Goal: Task Accomplishment & Management: Complete application form

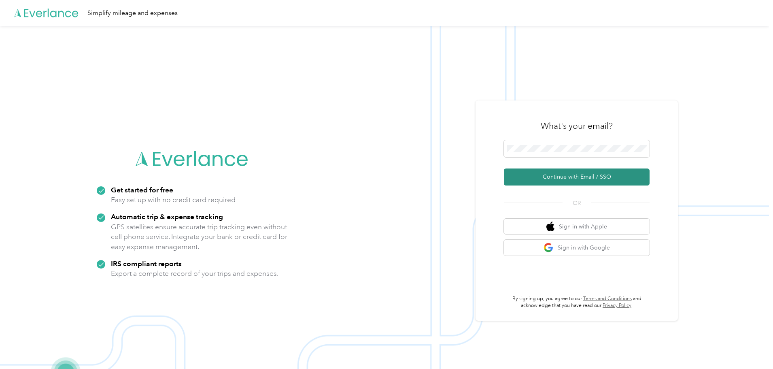
click at [567, 177] on button "Continue with Email / SSO" at bounding box center [577, 176] width 146 height 17
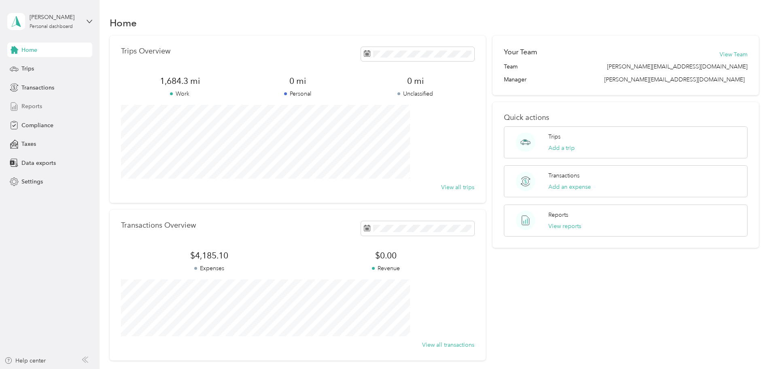
click at [29, 105] on span "Reports" at bounding box center [31, 106] width 21 height 9
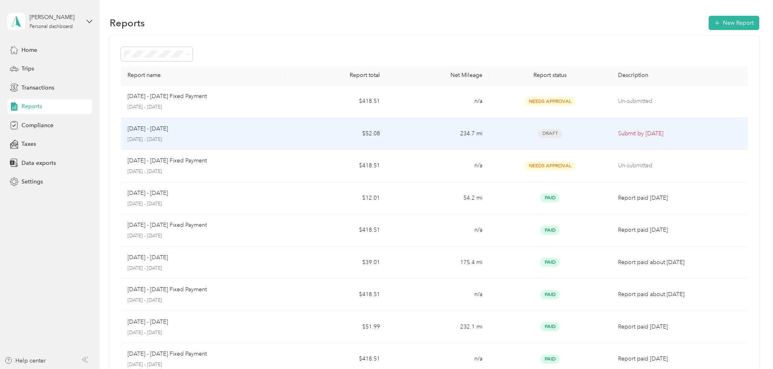
click at [321, 131] on td "$52.08" at bounding box center [336, 134] width 102 height 32
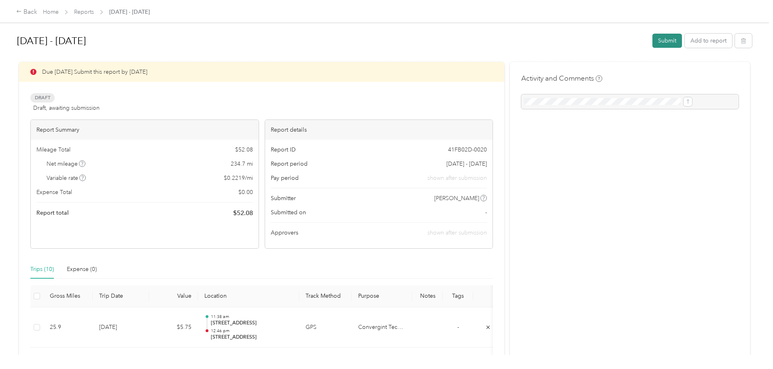
click at [653, 40] on button "Submit" at bounding box center [668, 41] width 30 height 14
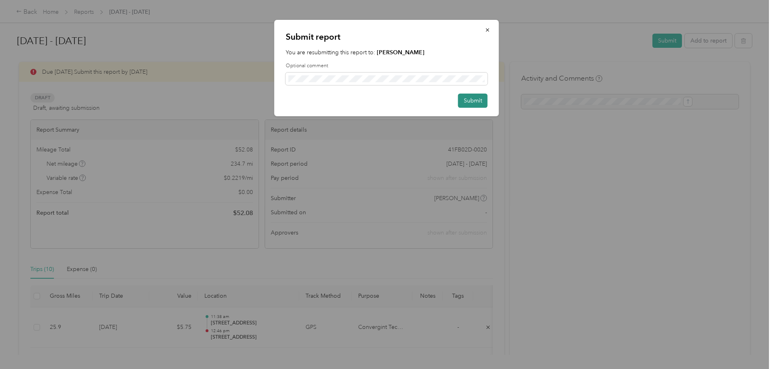
click at [469, 101] on button "Submit" at bounding box center [473, 101] width 30 height 14
